Goal: Transaction & Acquisition: Purchase product/service

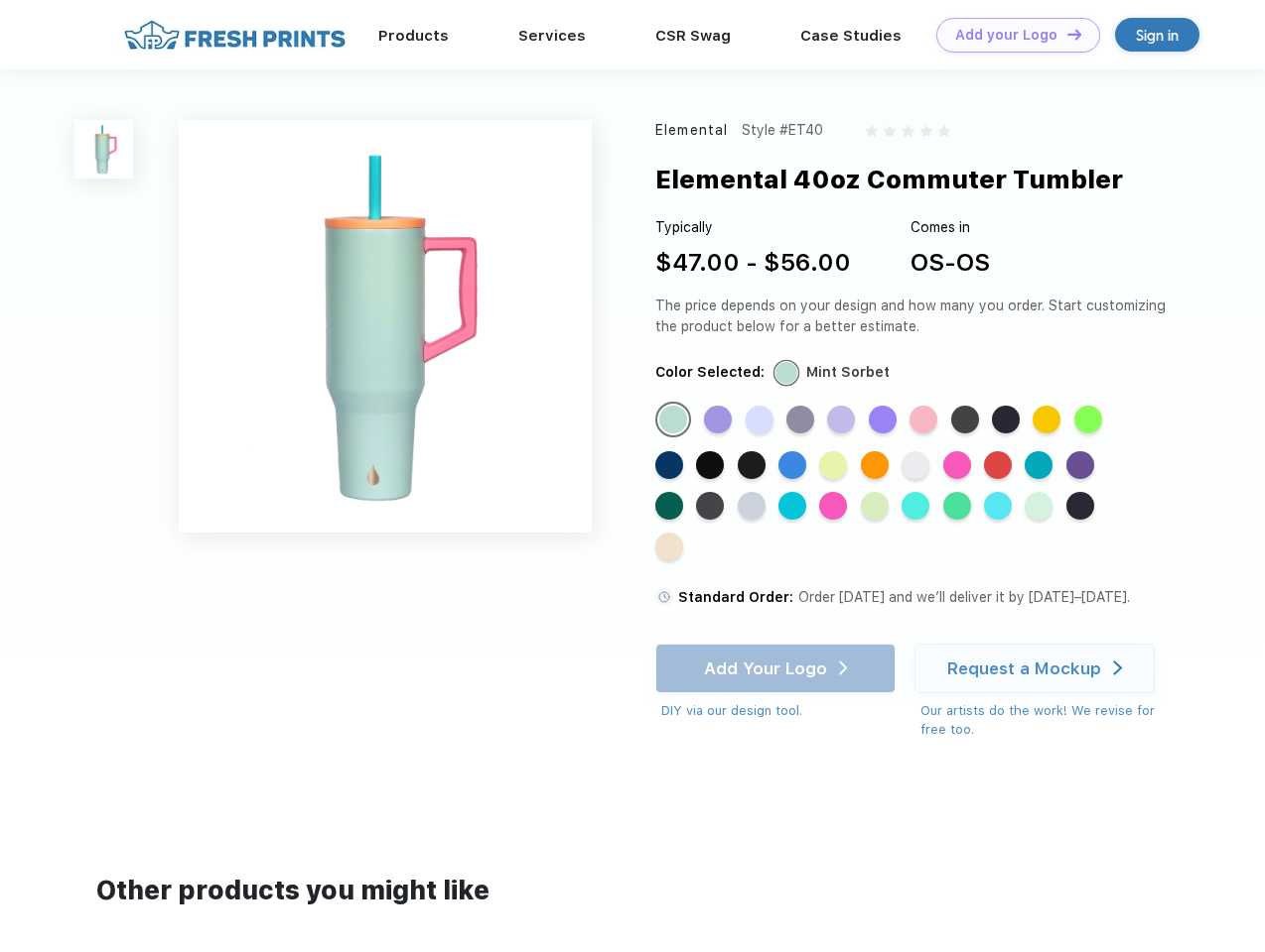
click at [1010, 35] on link "Add your Logo Design Tool" at bounding box center [1018, 35] width 164 height 35
click at [0, 0] on div "Design Tool" at bounding box center [0, 0] width 0 height 0
click at [1065, 34] on link "Add your Logo Design Tool" at bounding box center [1018, 35] width 164 height 35
click at [104, 149] on img at bounding box center [104, 149] width 59 height 59
click at [675, 421] on div "Standard Color" at bounding box center [673, 420] width 28 height 28
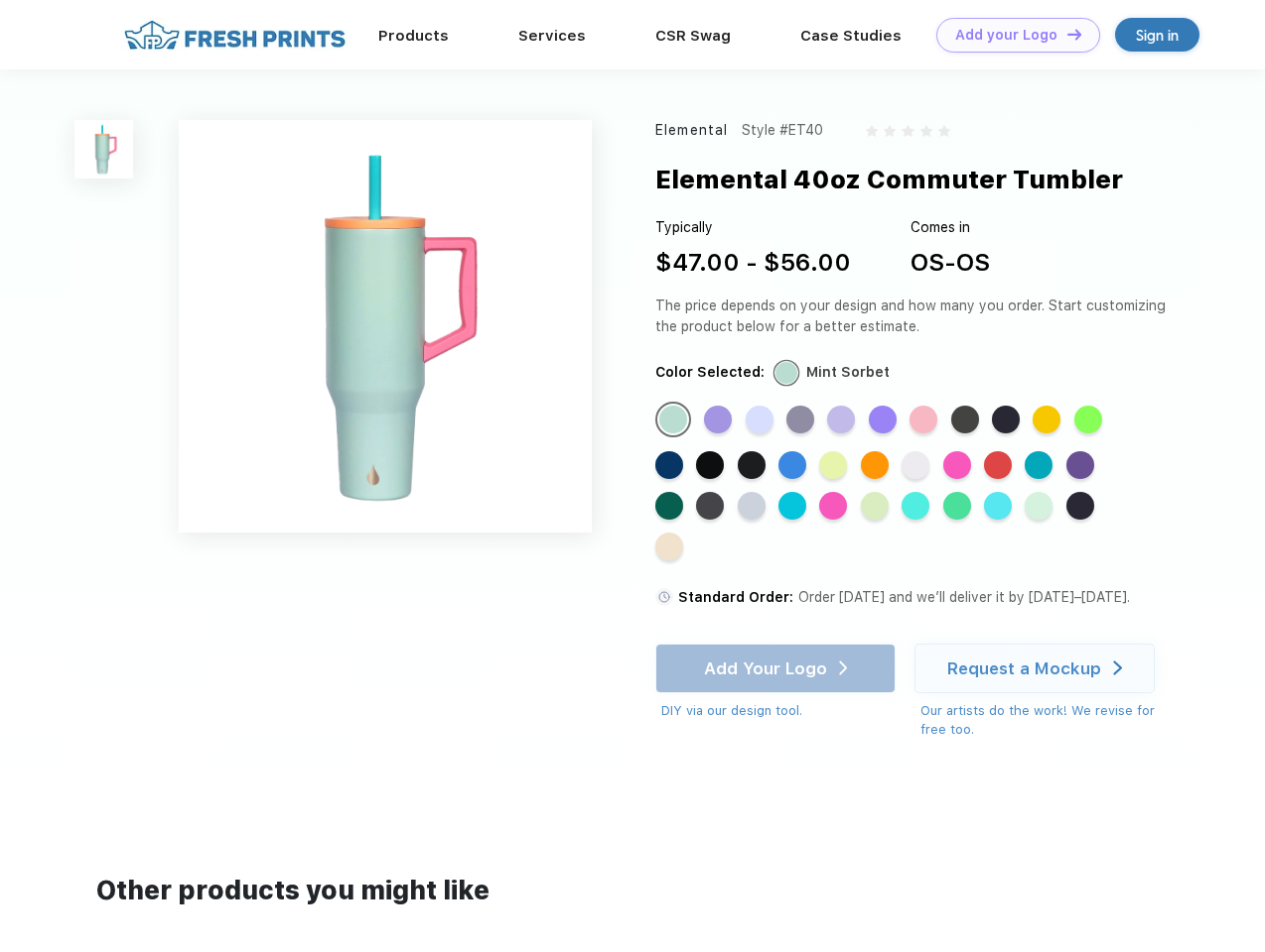
click at [720, 421] on div "Standard Color" at bounding box center [718, 420] width 28 height 28
click at [762, 421] on div "Standard Color" at bounding box center [760, 420] width 28 height 28
click at [802, 421] on div "Standard Color" at bounding box center [800, 420] width 28 height 28
click at [843, 421] on div "Standard Color" at bounding box center [841, 420] width 28 height 28
click at [885, 421] on div "Standard Color" at bounding box center [883, 420] width 28 height 28
